Goal: Browse casually: Explore the website without a specific task or goal

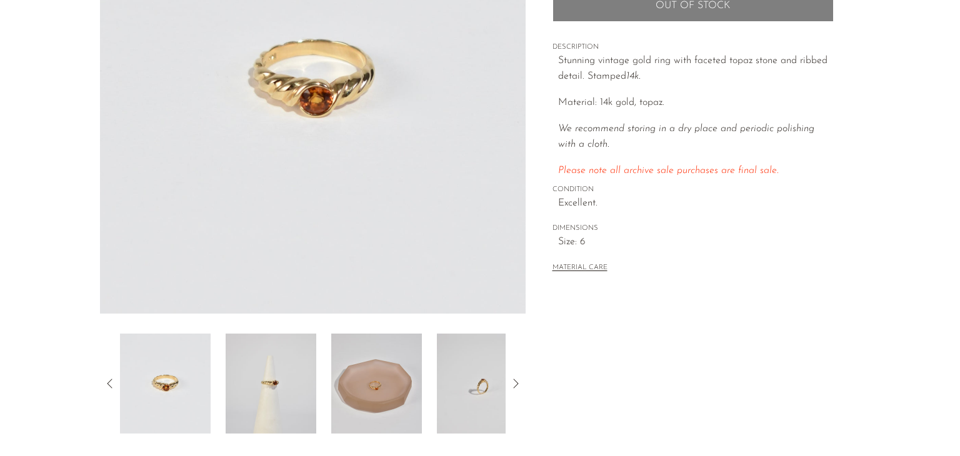
scroll to position [200, 0]
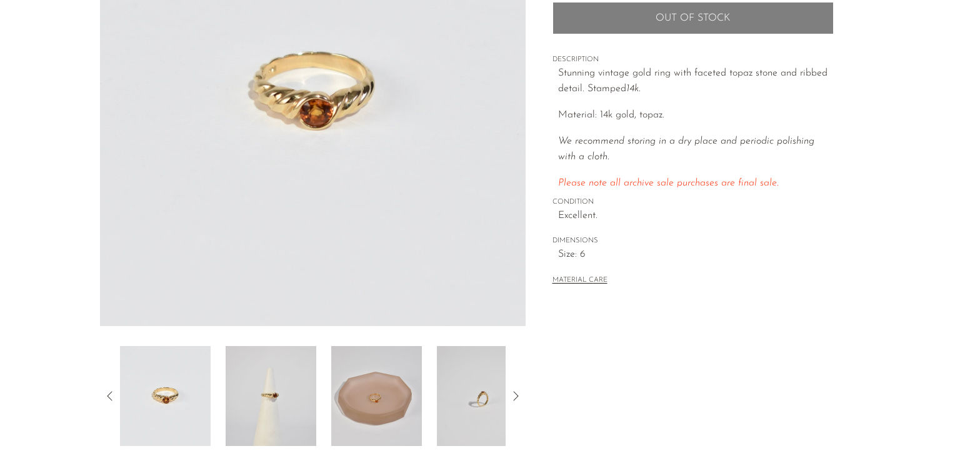
click at [269, 395] on img at bounding box center [271, 396] width 91 height 100
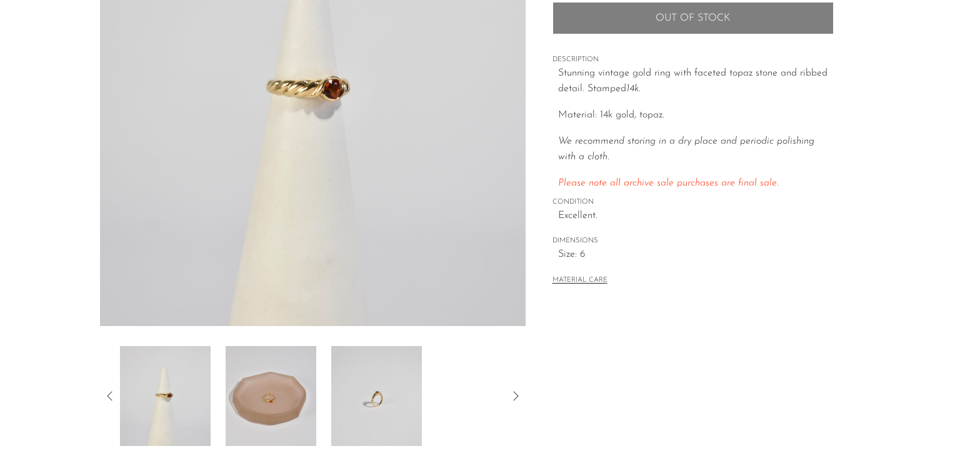
click at [294, 386] on img at bounding box center [271, 396] width 91 height 100
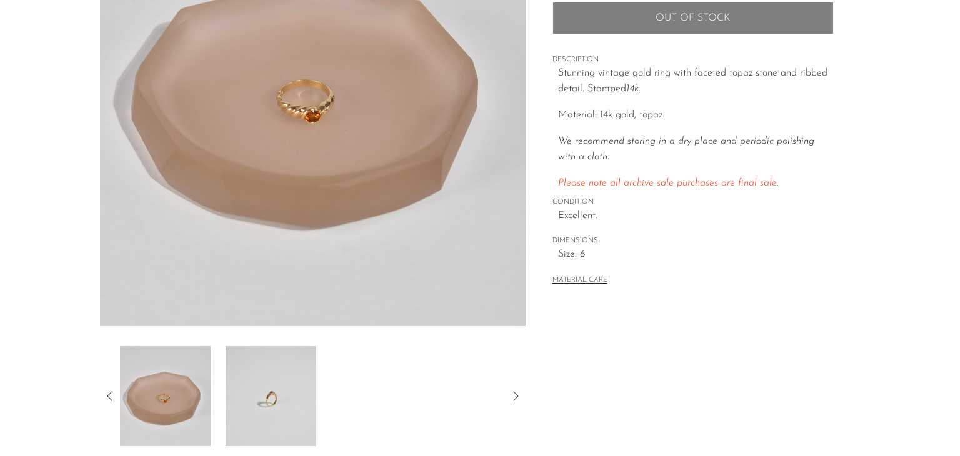
click at [280, 389] on img at bounding box center [271, 396] width 91 height 100
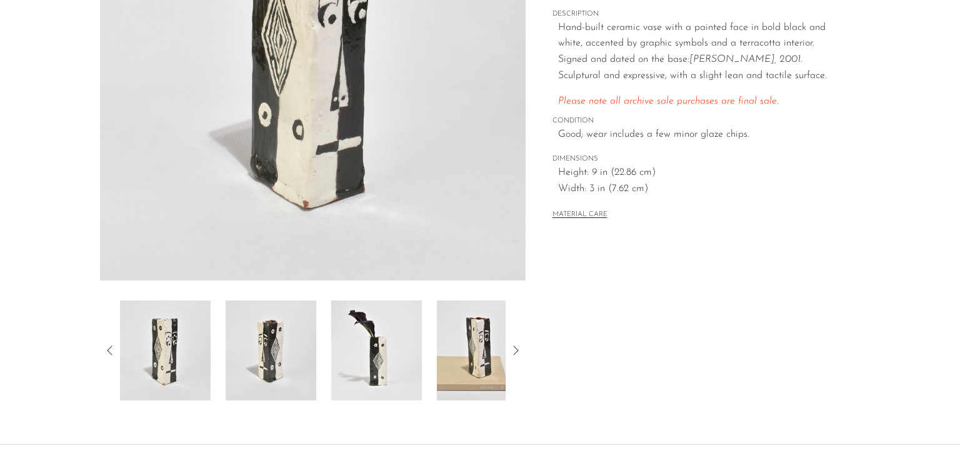
scroll to position [275, 0]
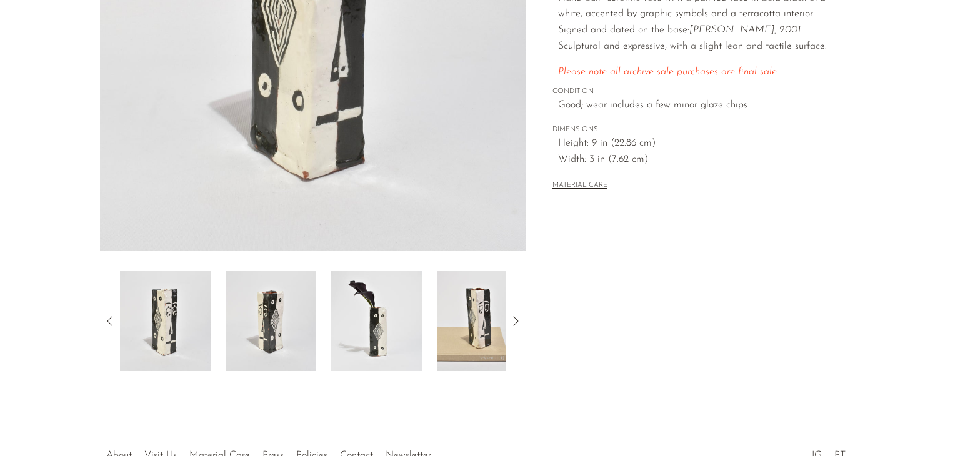
click at [282, 308] on img at bounding box center [271, 321] width 91 height 100
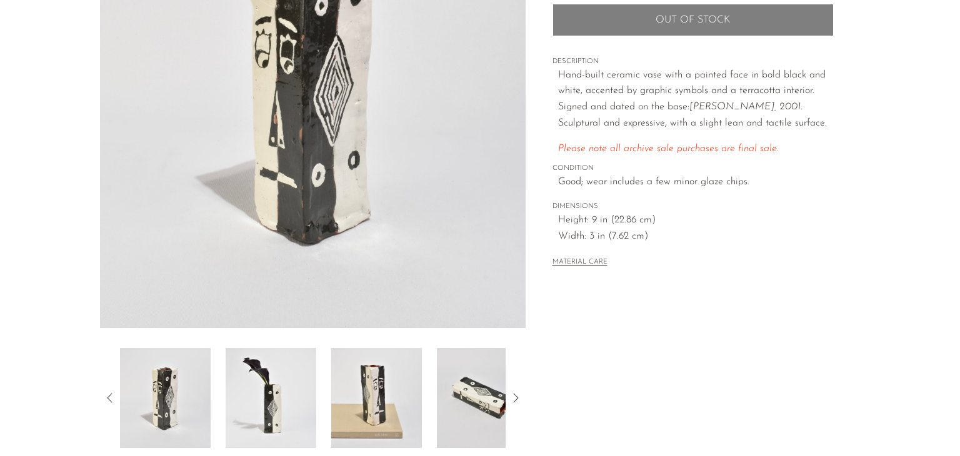
scroll to position [200, 0]
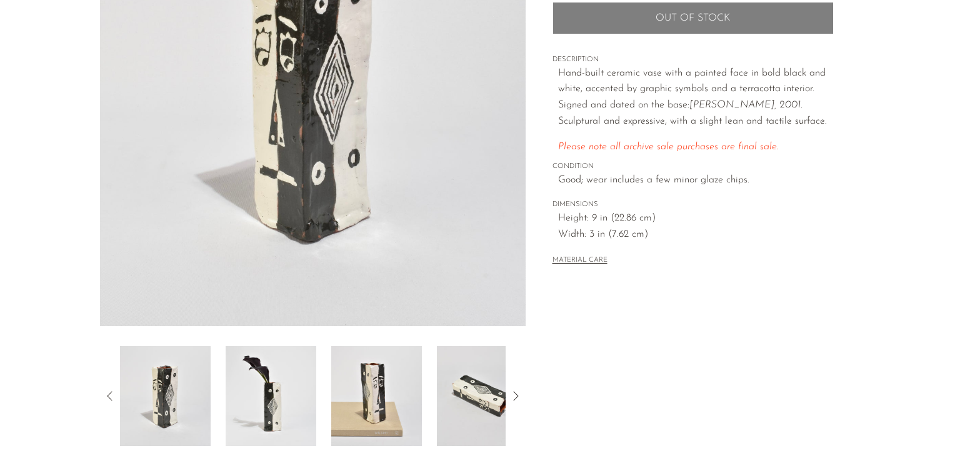
click at [402, 373] on img at bounding box center [376, 396] width 91 height 100
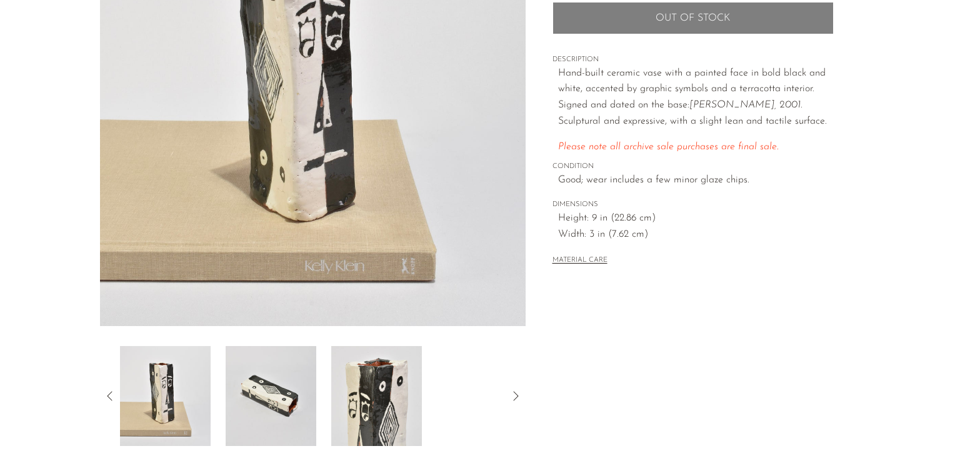
click at [287, 375] on img at bounding box center [271, 396] width 91 height 100
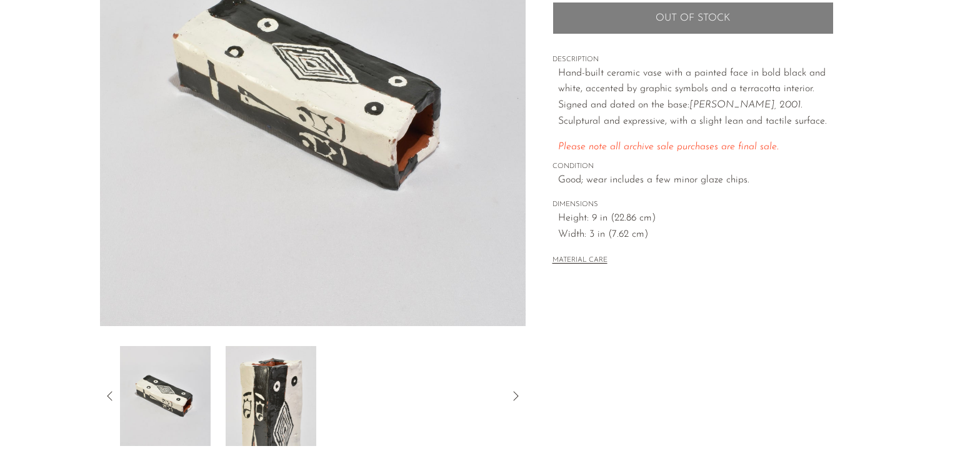
click at [298, 388] on img at bounding box center [271, 396] width 91 height 100
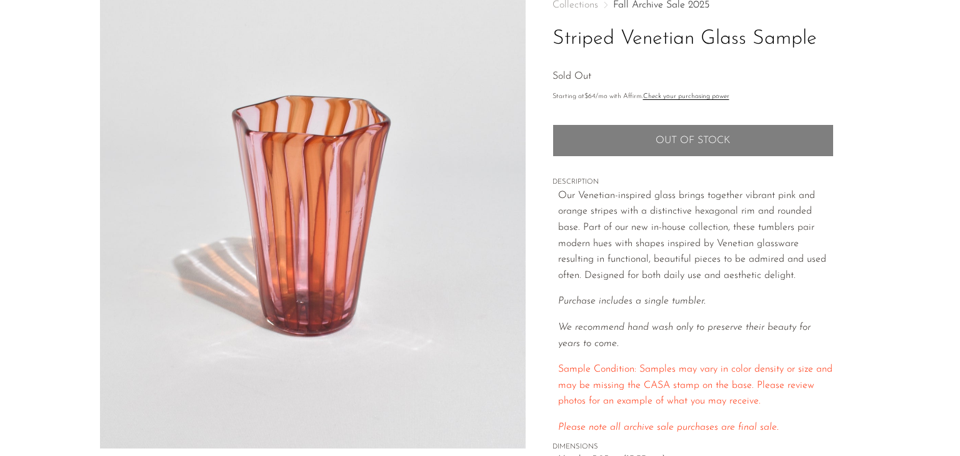
scroll to position [75, 0]
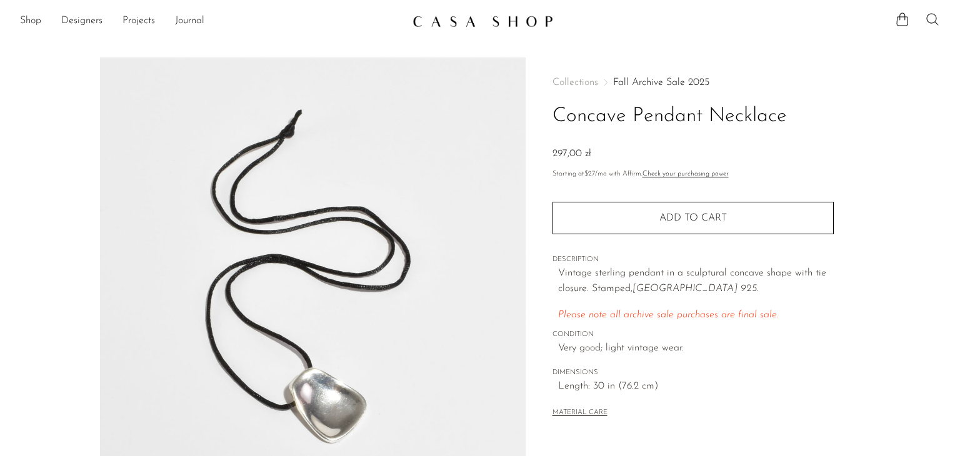
scroll to position [75, 0]
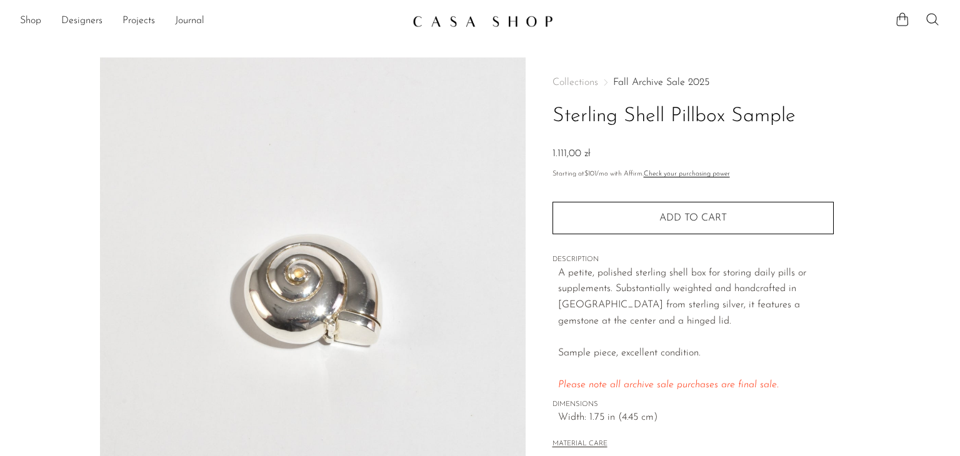
scroll to position [32, 0]
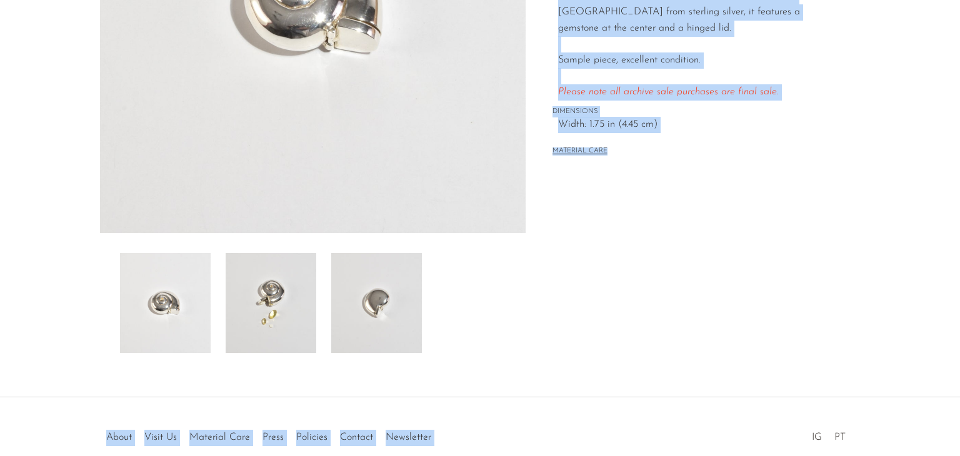
scroll to position [357, 0]
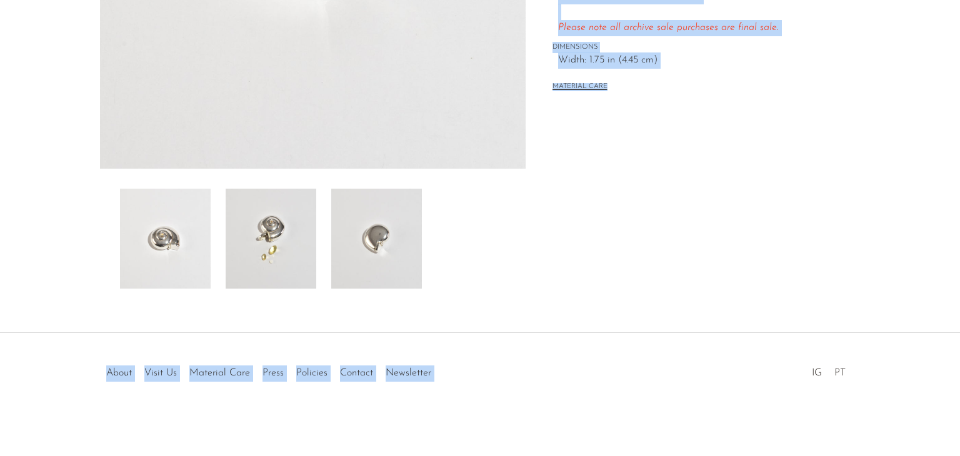
drag, startPoint x: 536, startPoint y: 237, endPoint x: 659, endPoint y: 321, distance: 148.7
click at [659, 321] on div "Sterling Shell Pillbox Sample 1.117,00 zł" at bounding box center [480, 16] width 960 height 633
click at [295, 250] on img at bounding box center [271, 239] width 91 height 100
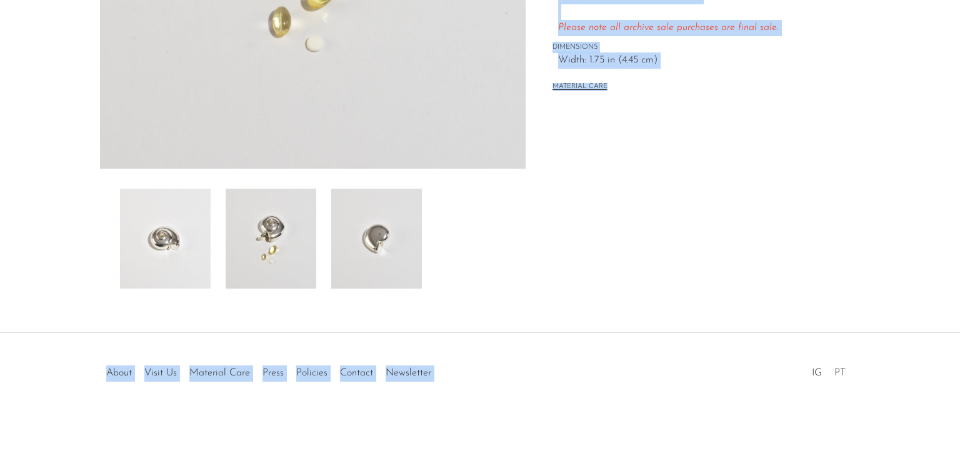
click at [374, 213] on img at bounding box center [376, 239] width 91 height 100
